Goal: Check status: Verify the current state of an ongoing process or item

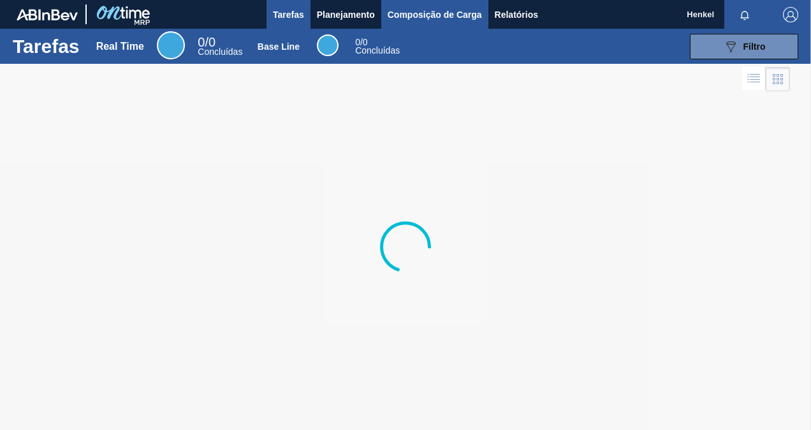
click at [418, 21] on span "Composição de Carga" at bounding box center [435, 14] width 94 height 15
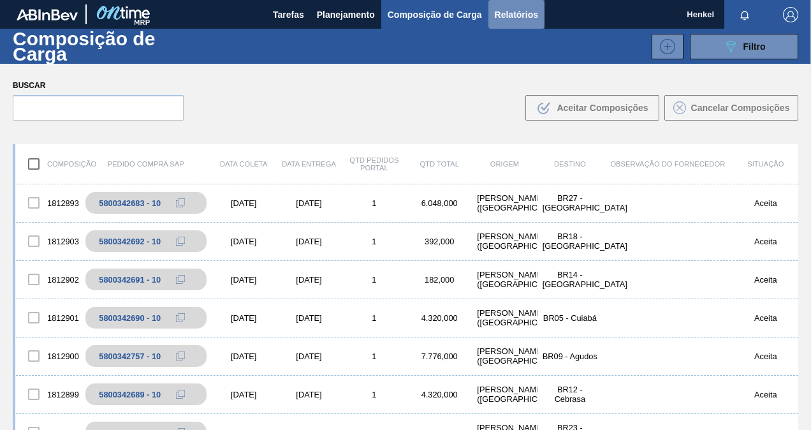
click at [525, 17] on span "Relatórios" at bounding box center [516, 14] width 43 height 15
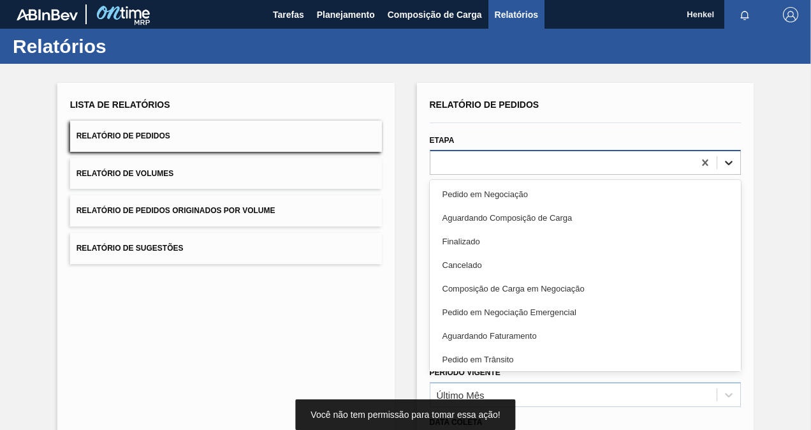
click at [727, 161] on icon at bounding box center [728, 162] width 13 height 13
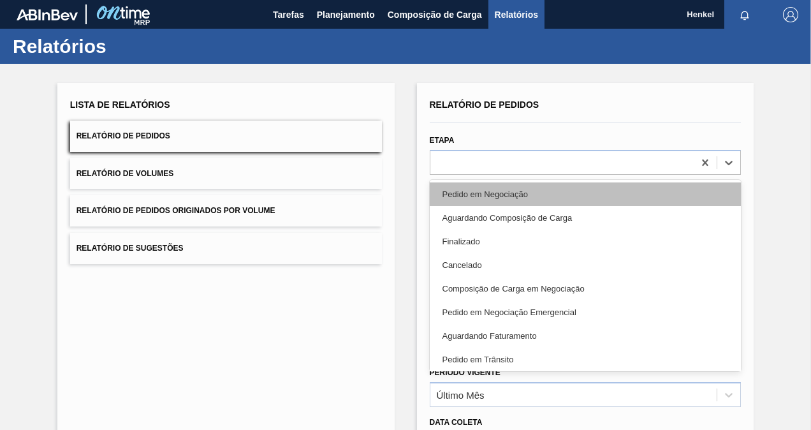
click at [549, 189] on div "Pedido em Negociação" at bounding box center [586, 194] width 312 height 24
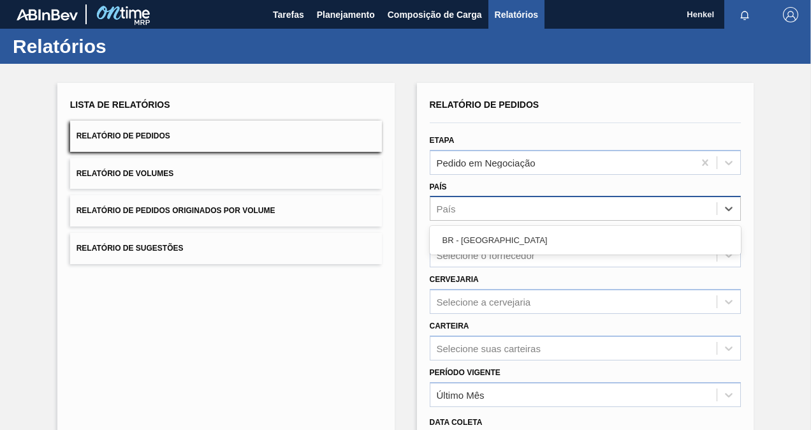
click at [540, 210] on div "País" at bounding box center [573, 209] width 287 height 18
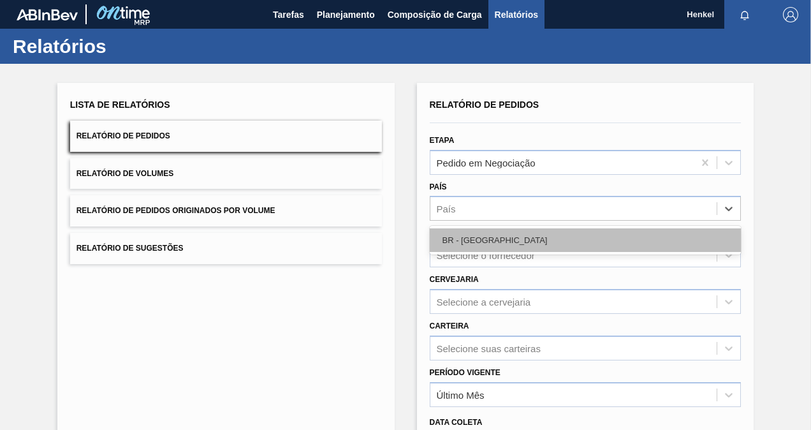
click at [513, 235] on div "BR - [GEOGRAPHIC_DATA]" at bounding box center [586, 240] width 312 height 24
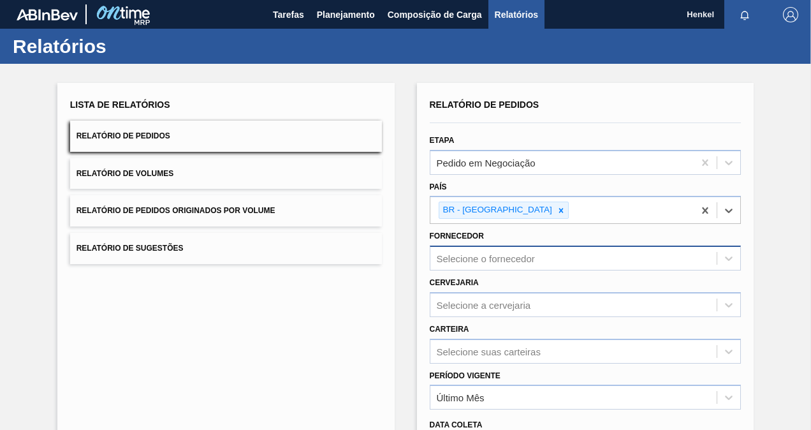
click at [515, 254] on div "Selecione o fornecedor" at bounding box center [486, 258] width 98 height 11
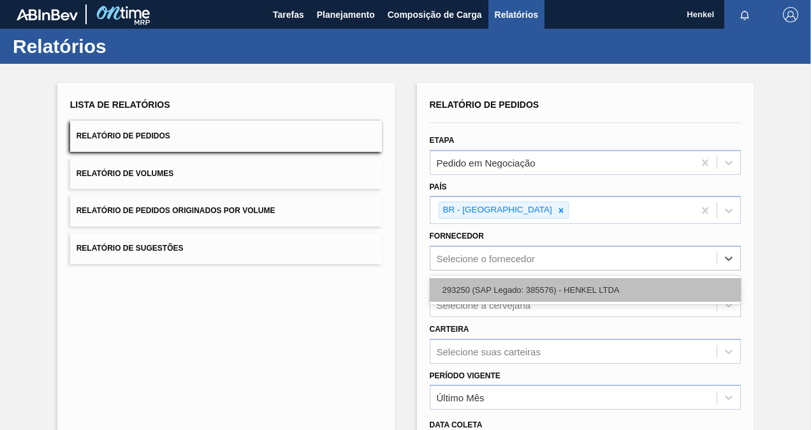
click at [516, 283] on div "293250 (SAP Legado: 385576) - HENKEL LTDA" at bounding box center [586, 290] width 312 height 24
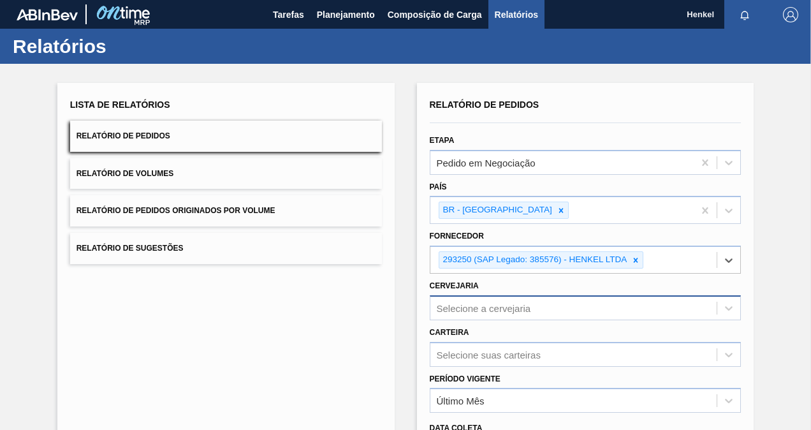
click at [534, 307] on div "Selecione a cervejaria" at bounding box center [586, 307] width 312 height 25
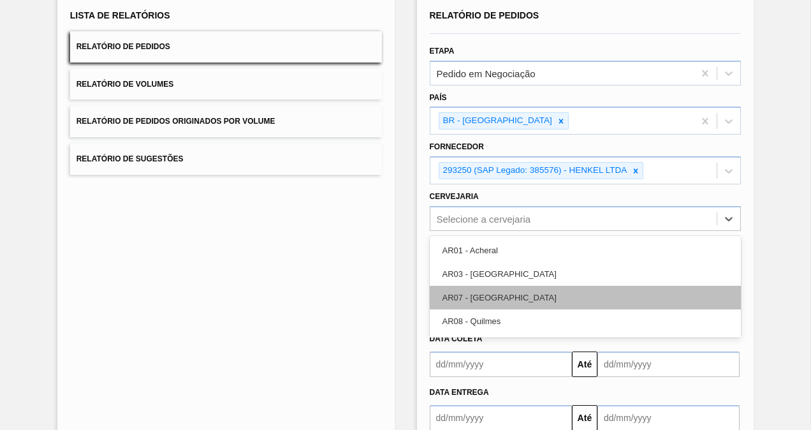
scroll to position [90, 0]
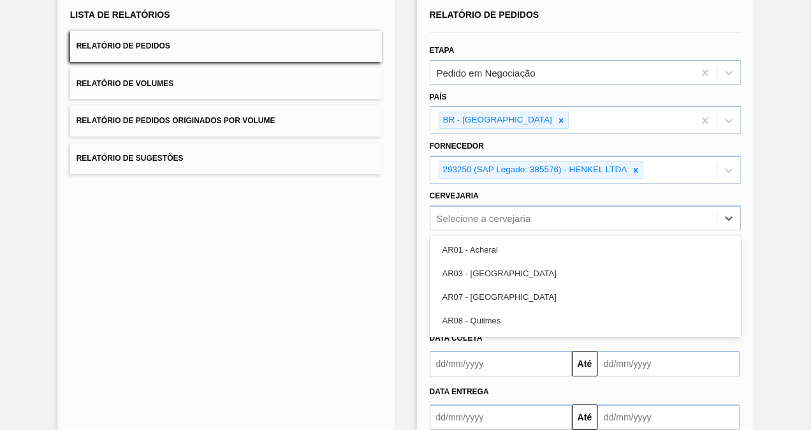
click at [766, 250] on div "Lista de Relatórios Relatório de Pedidos Relatório de Volumes Relatório de Pedi…" at bounding box center [405, 240] width 811 height 533
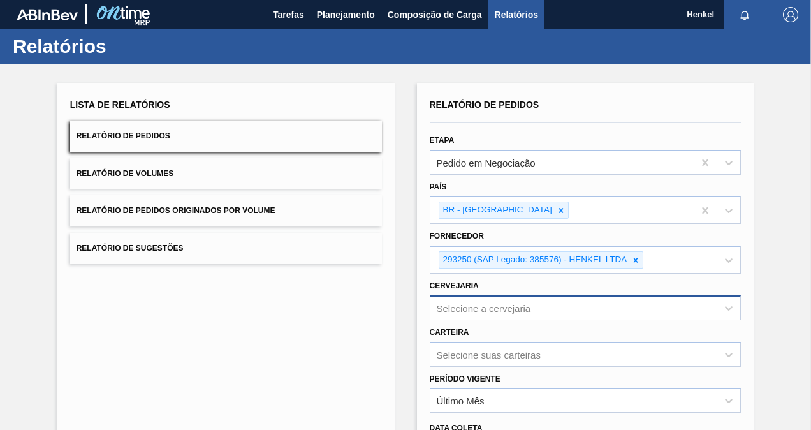
scroll to position [164, 0]
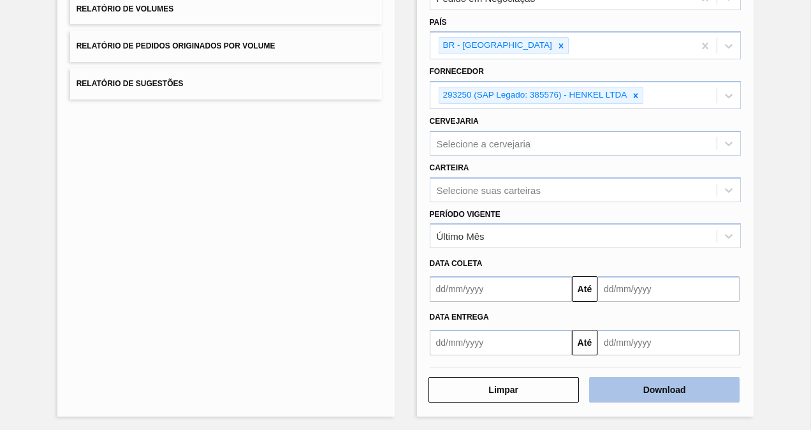
click at [634, 384] on button "Download" at bounding box center [664, 389] width 150 height 25
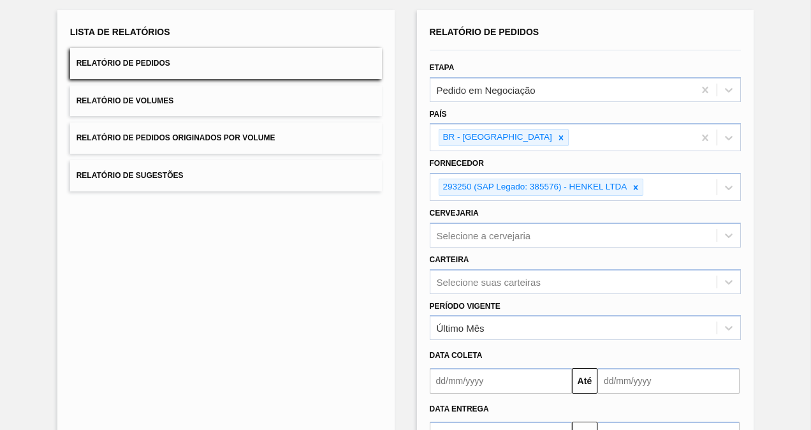
scroll to position [0, 0]
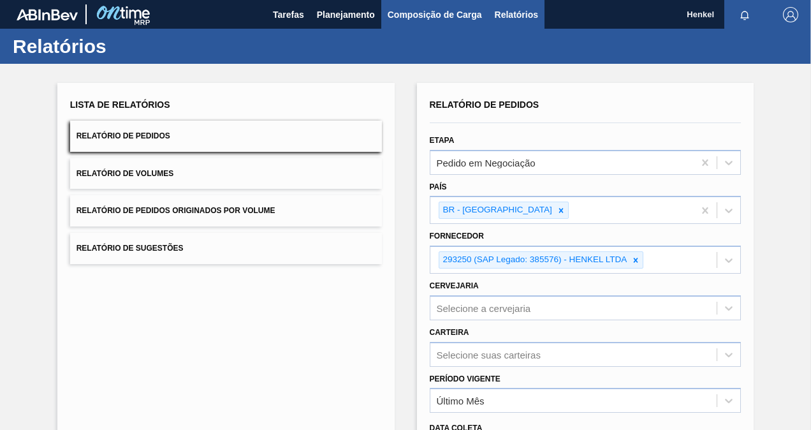
click at [413, 20] on span "Composição de Carga" at bounding box center [435, 14] width 94 height 15
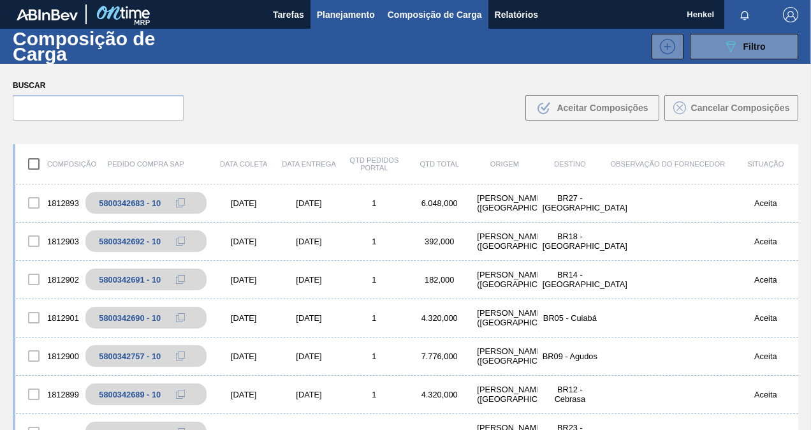
click at [352, 7] on span "Planejamento" at bounding box center [346, 14] width 58 height 15
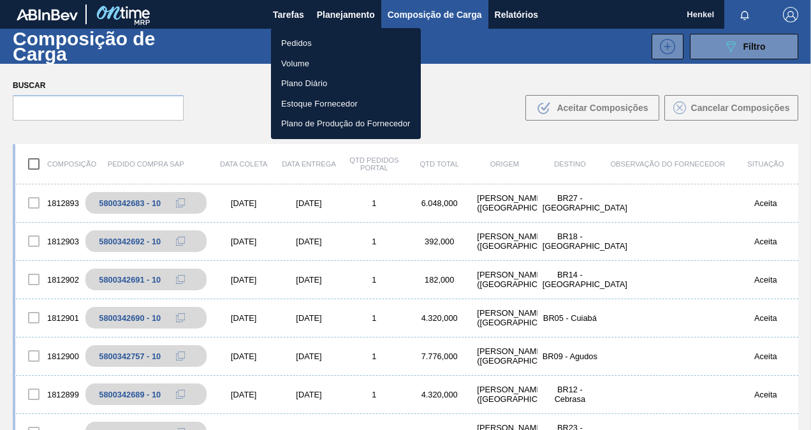
click at [309, 39] on li "Pedidos" at bounding box center [346, 43] width 150 height 20
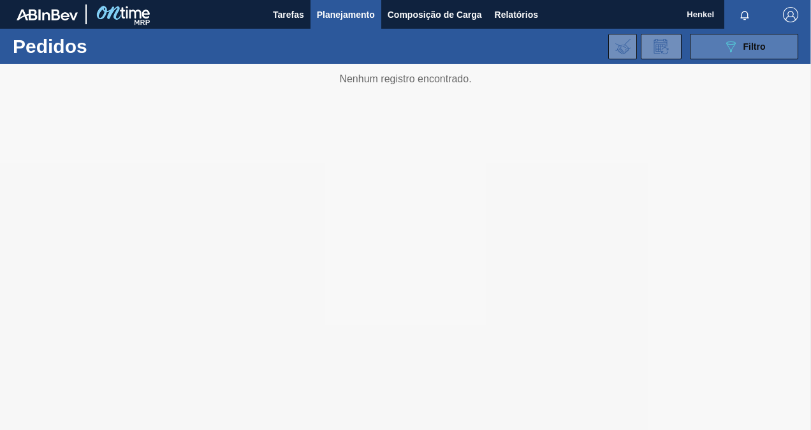
click at [767, 46] on button "089F7B8B-B2A5-4AFE-B5C0-19BA573D28AC Filtro" at bounding box center [744, 46] width 108 height 25
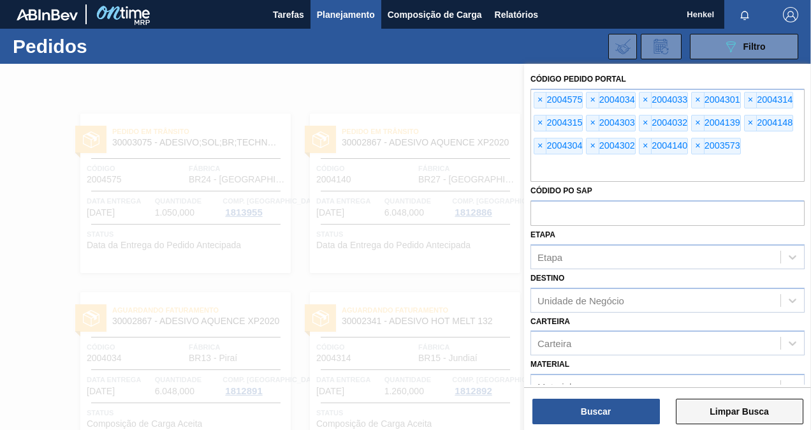
click at [725, 412] on button "Limpar Busca" at bounding box center [739, 410] width 127 height 25
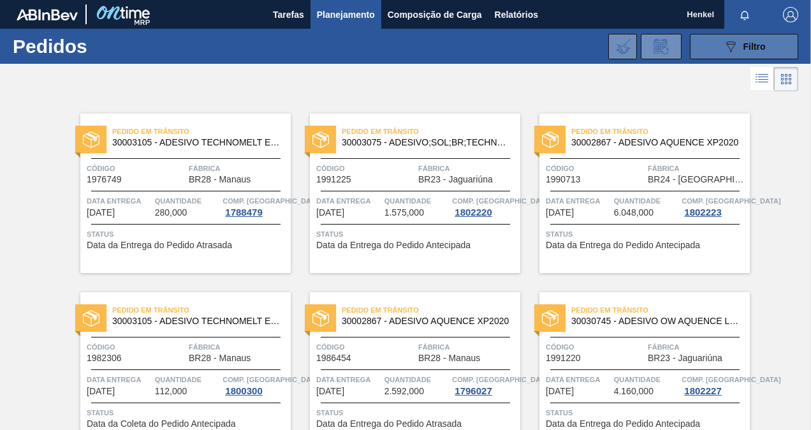
click at [764, 42] on button "089F7B8B-B2A5-4AFE-B5C0-19BA573D28AC Filtro" at bounding box center [744, 46] width 108 height 25
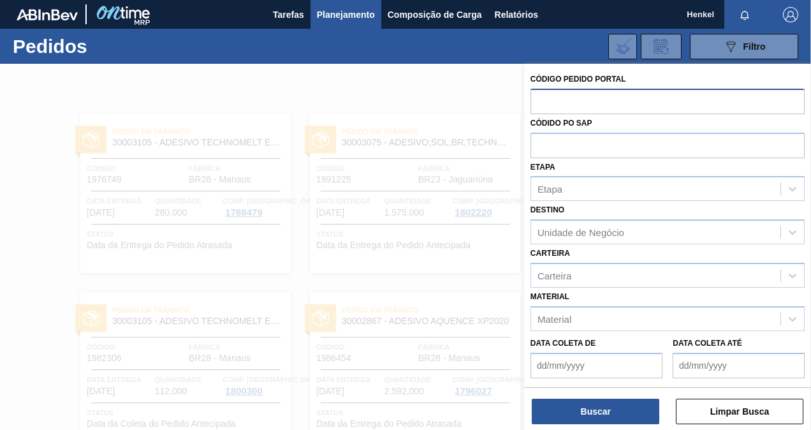
click at [657, 102] on input "text" at bounding box center [667, 101] width 274 height 24
paste input "text"
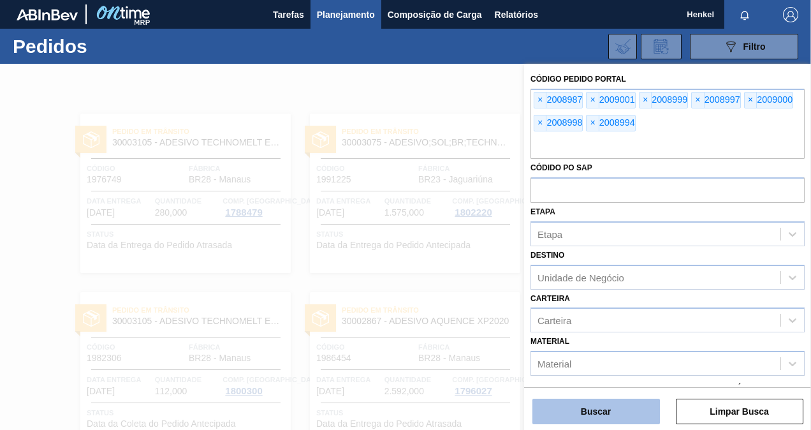
click at [599, 408] on button "Buscar" at bounding box center [595, 410] width 127 height 25
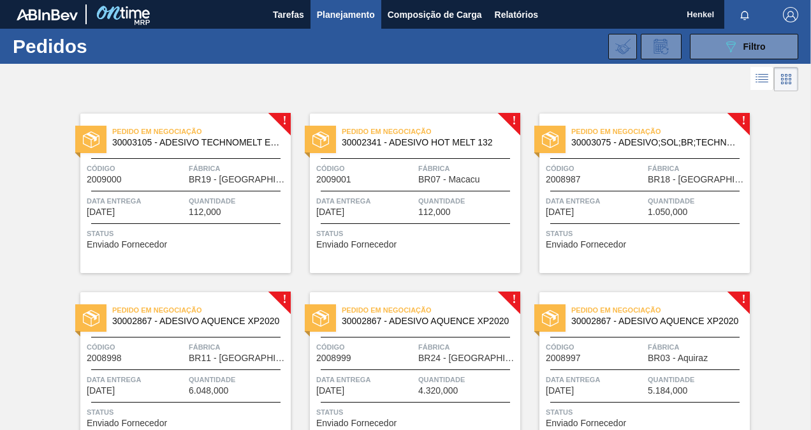
click at [185, 251] on div "Pedido em Negociação 30003105 - ADESIVO TECHNOMELT EM 362 Código 2009000 Fábric…" at bounding box center [185, 192] width 210 height 159
click at [389, 227] on span "Status" at bounding box center [416, 233] width 201 height 13
click at [607, 179] on div "Código 2008987" at bounding box center [595, 173] width 99 height 22
